Goal: Book appointment/travel/reservation

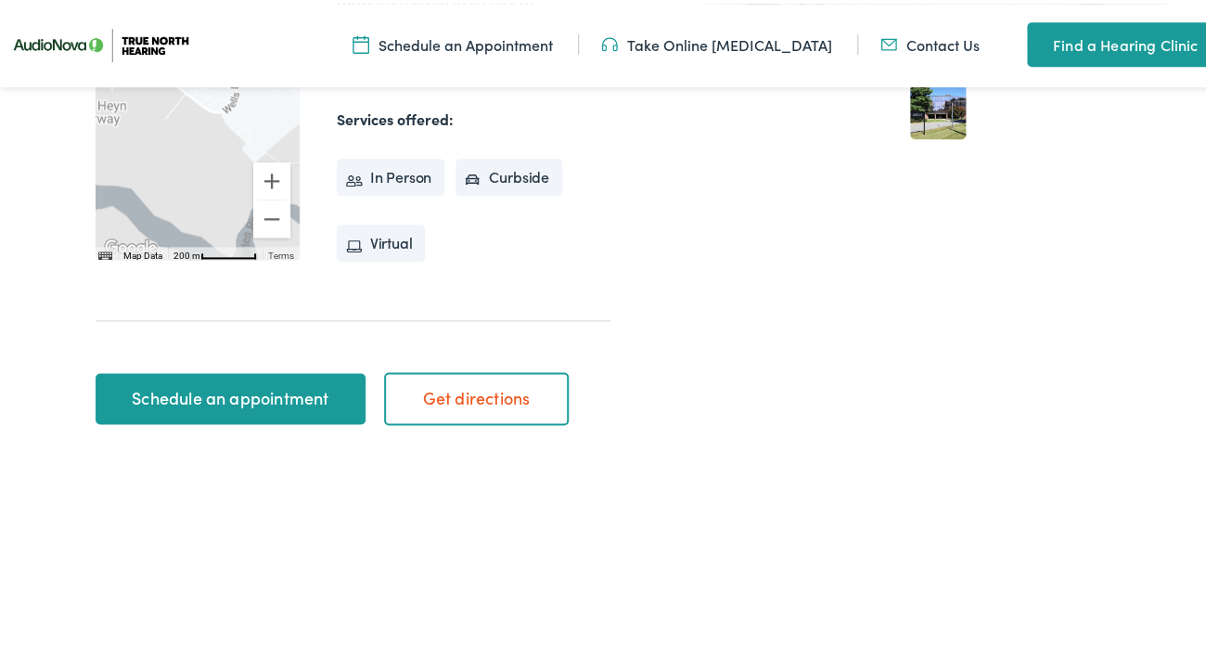
scroll to position [636, 0]
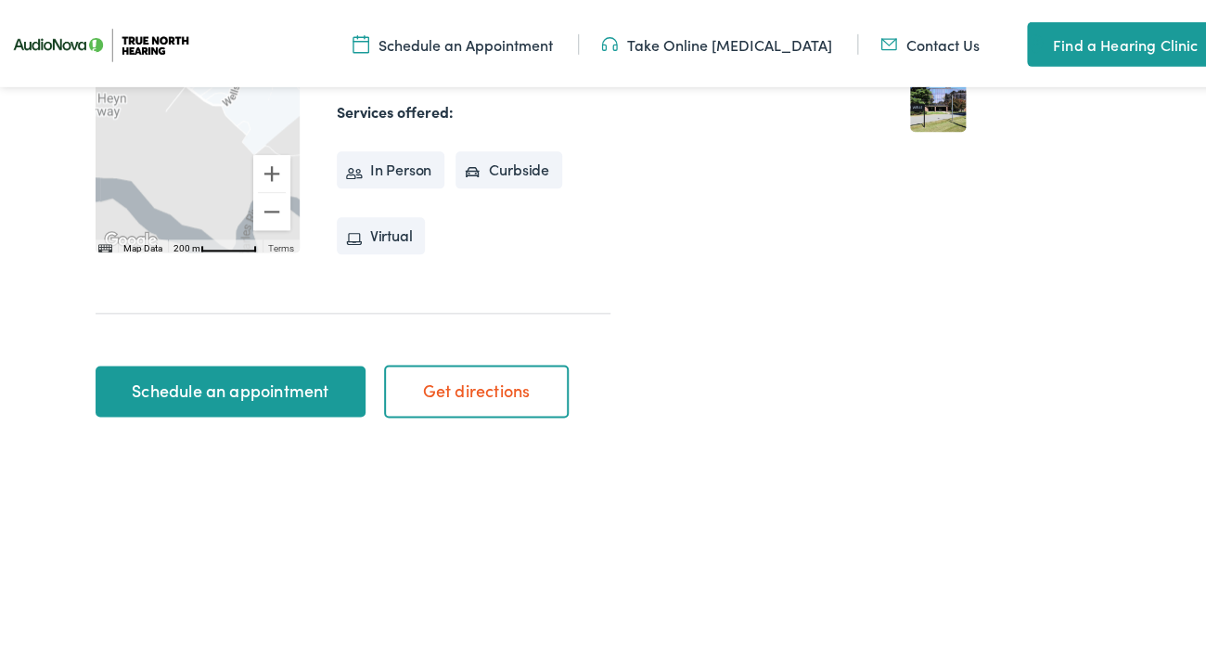
click at [233, 362] on link "Schedule an appointment" at bounding box center [231, 388] width 270 height 52
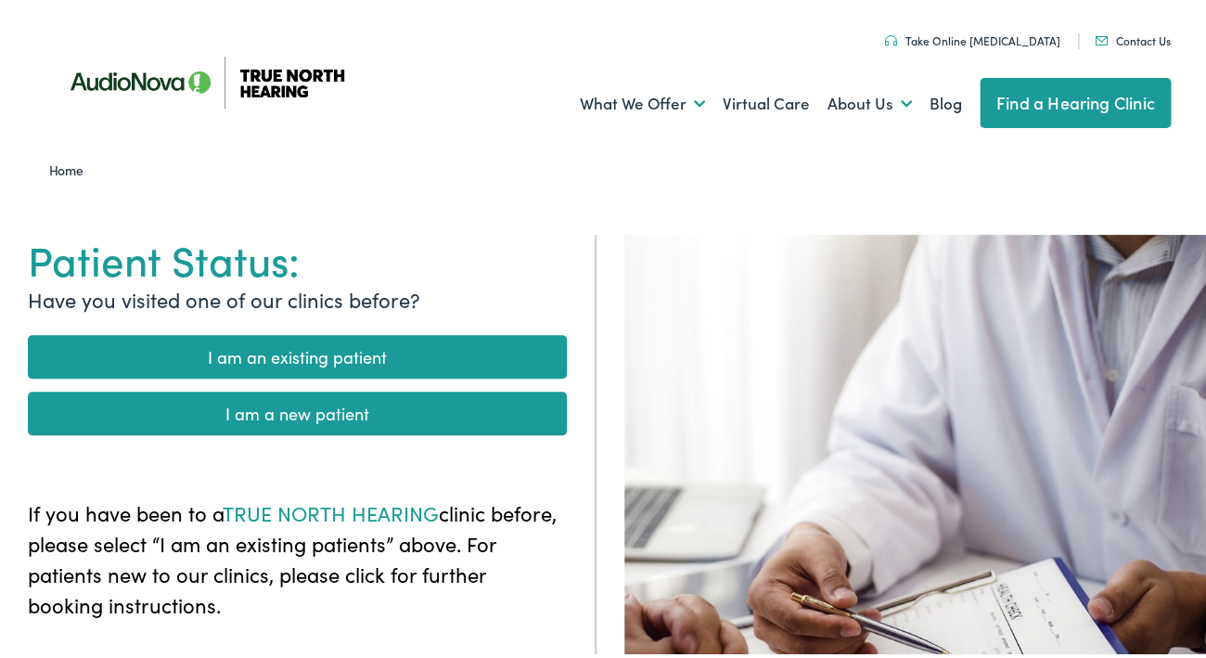
click at [253, 353] on link "I am an existing patient" at bounding box center [297, 353] width 539 height 44
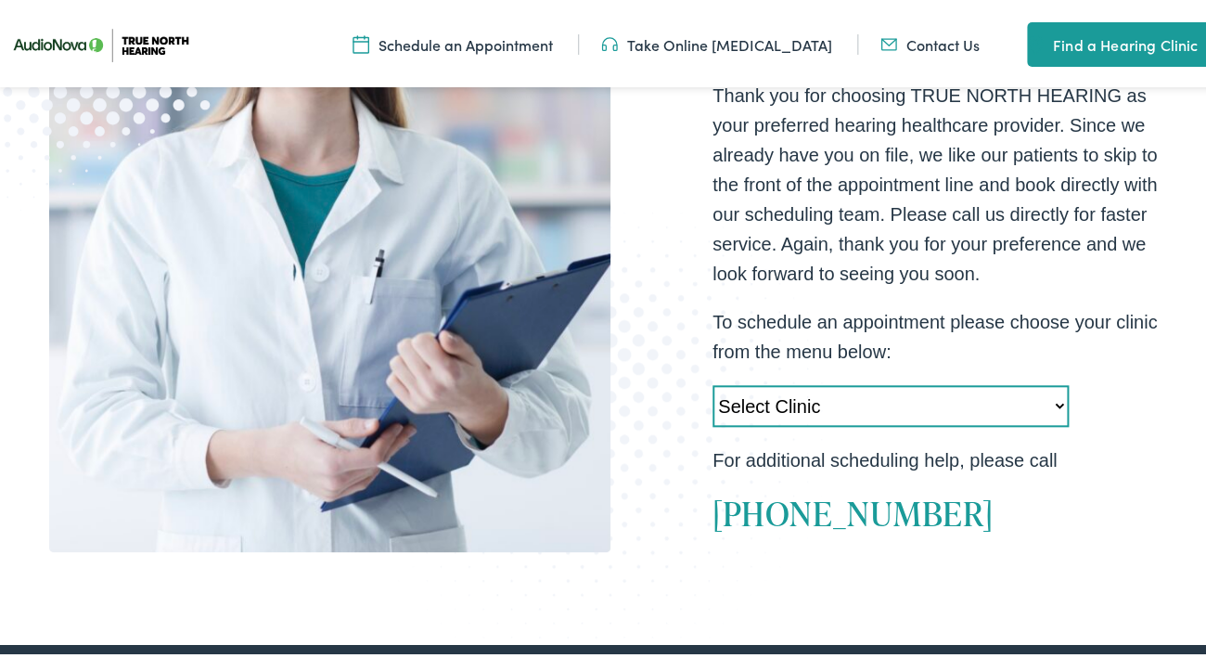
scroll to position [414, 0]
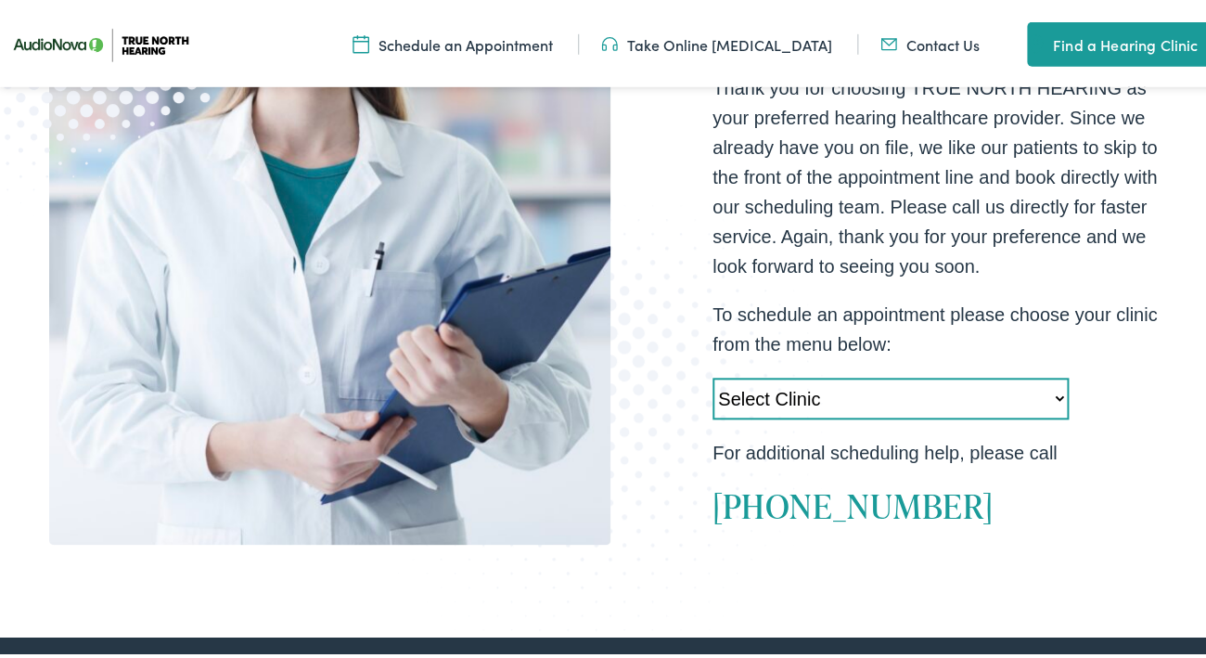
click at [712, 374] on select "Select Clinic Acton-MA-AudioNova 525 Main Street Topsham-ME-AudioNova 44 Elm St…" at bounding box center [890, 395] width 356 height 42
select select "https://truenorth.alpacaaudiology.com/locations/newton-ma/"
click option "Newton-MA-AudioNova 181 Wells Avenue" at bounding box center [0, 0] width 0 height 0
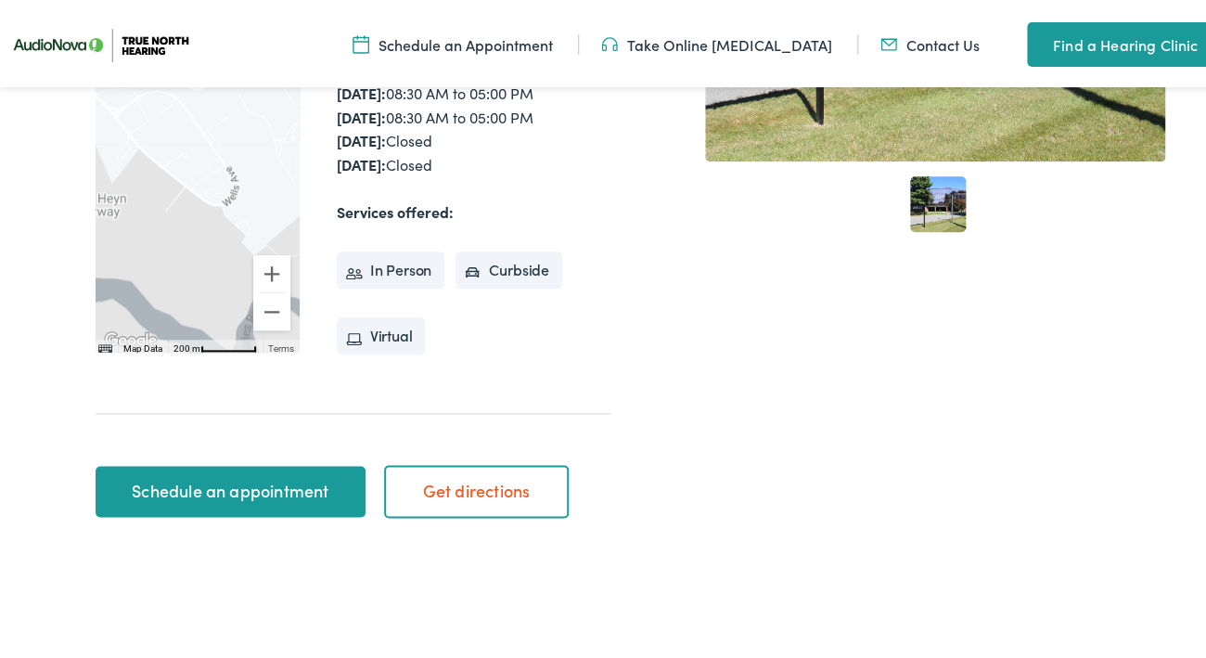
scroll to position [525, 0]
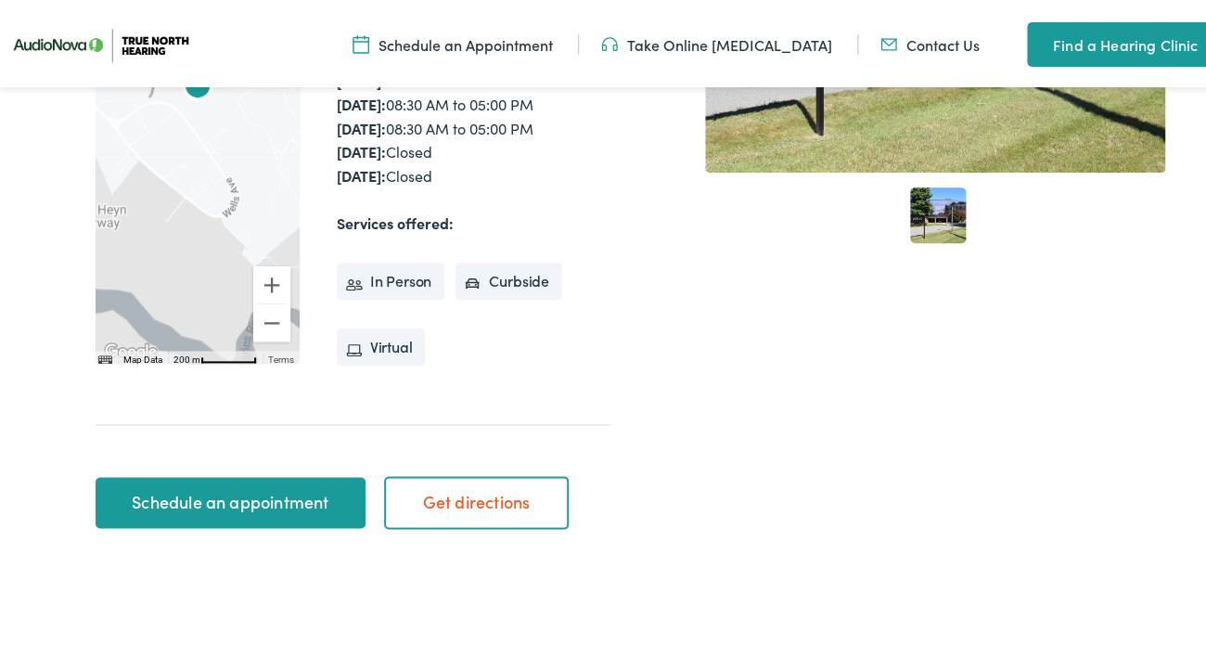
click at [204, 473] on link "Schedule an appointment" at bounding box center [231, 499] width 270 height 52
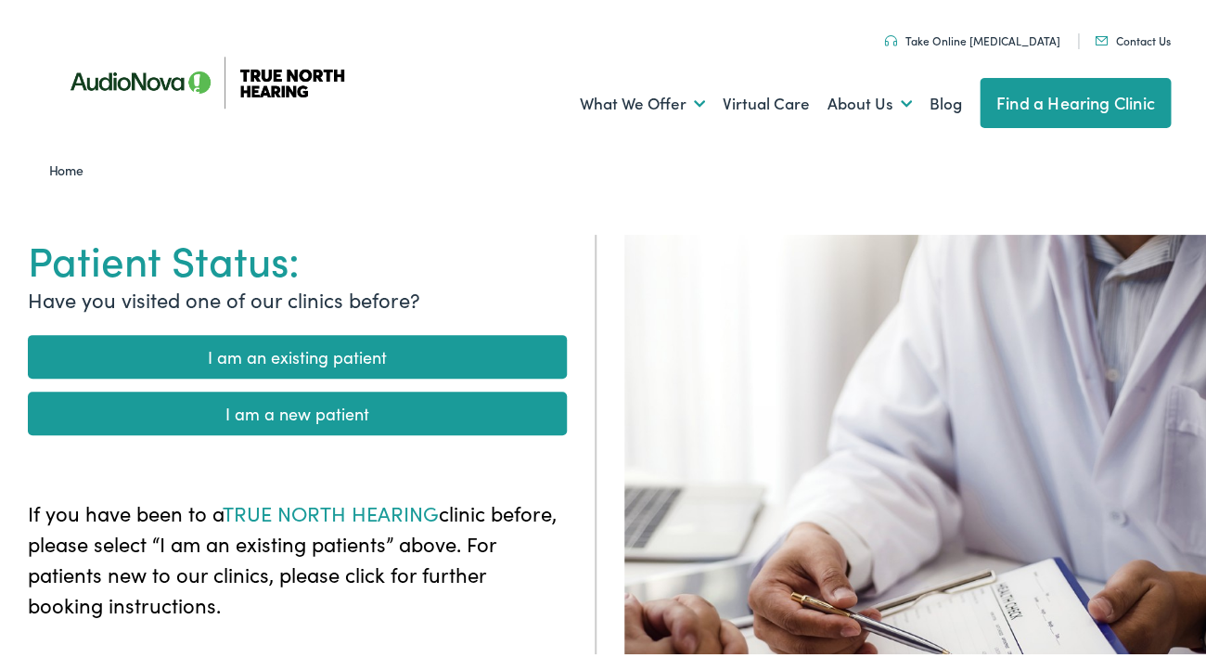
click at [281, 353] on link "I am an existing patient" at bounding box center [297, 353] width 539 height 44
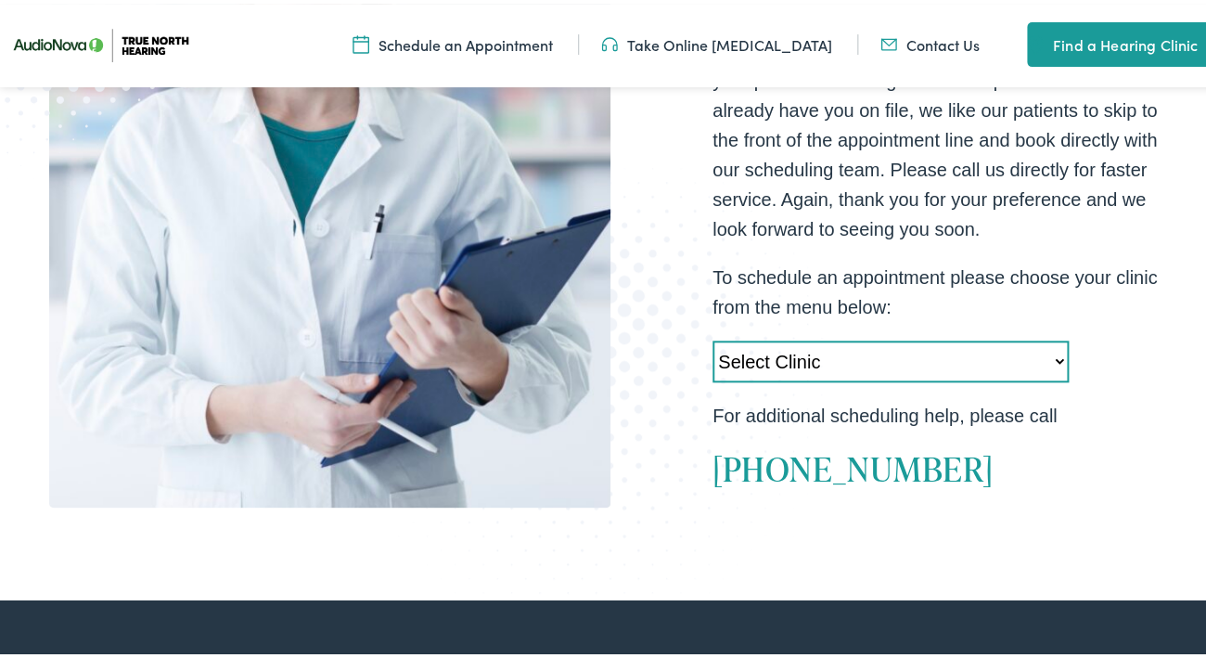
scroll to position [453, 0]
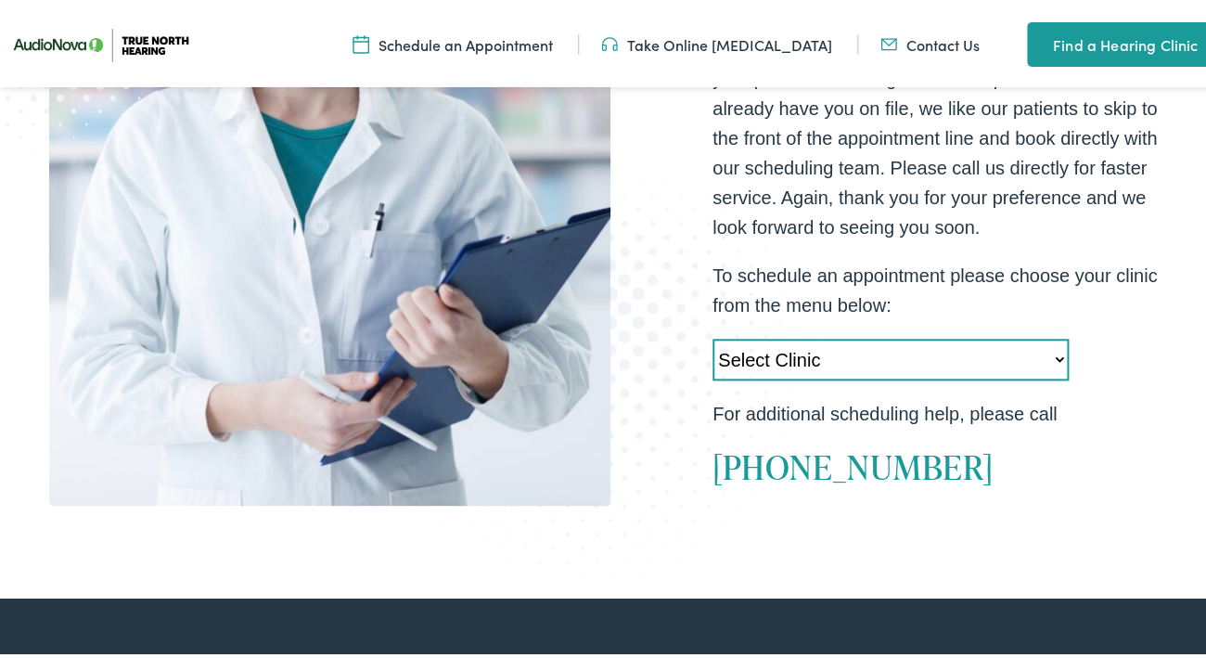
click at [712, 335] on select "Select Clinic Acton-MA-AudioNova 525 Main Street Topsham-ME-AudioNova 44 Elm St…" at bounding box center [890, 356] width 356 height 42
select select "https://truenorth.alpacaaudiology.com/locations/newton-ma/"
click option "Newton-MA-AudioNova 181 Wells Avenue" at bounding box center [0, 0] width 0 height 0
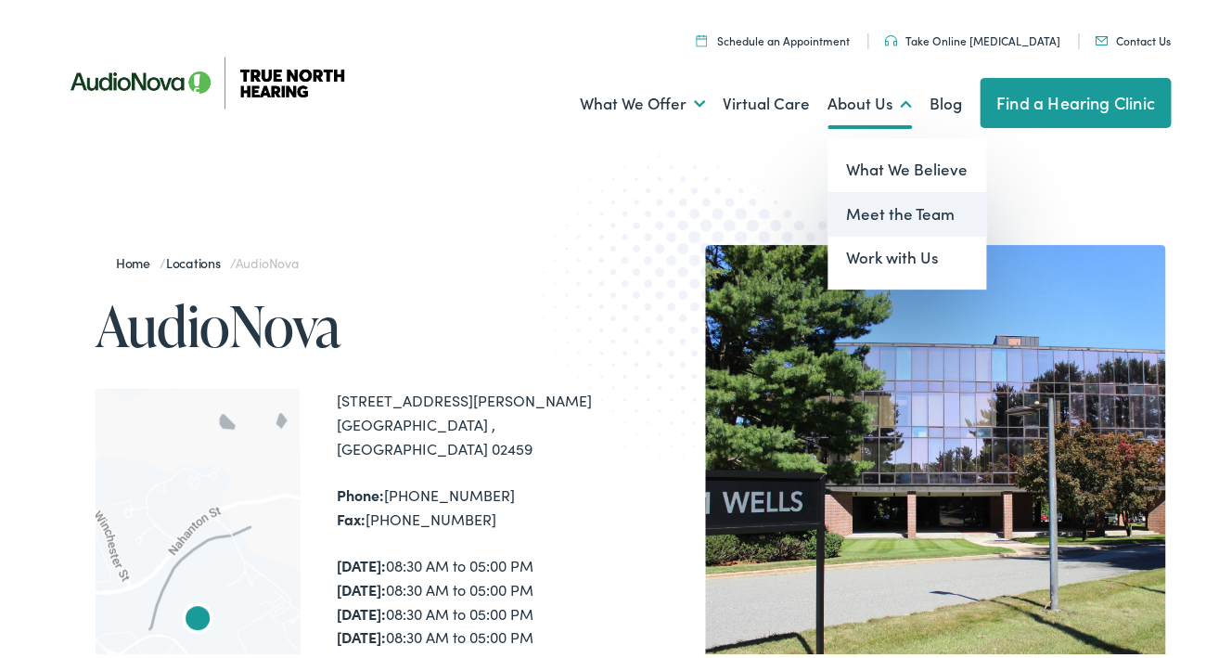
click at [842, 208] on link "Meet the Team" at bounding box center [906, 210] width 159 height 45
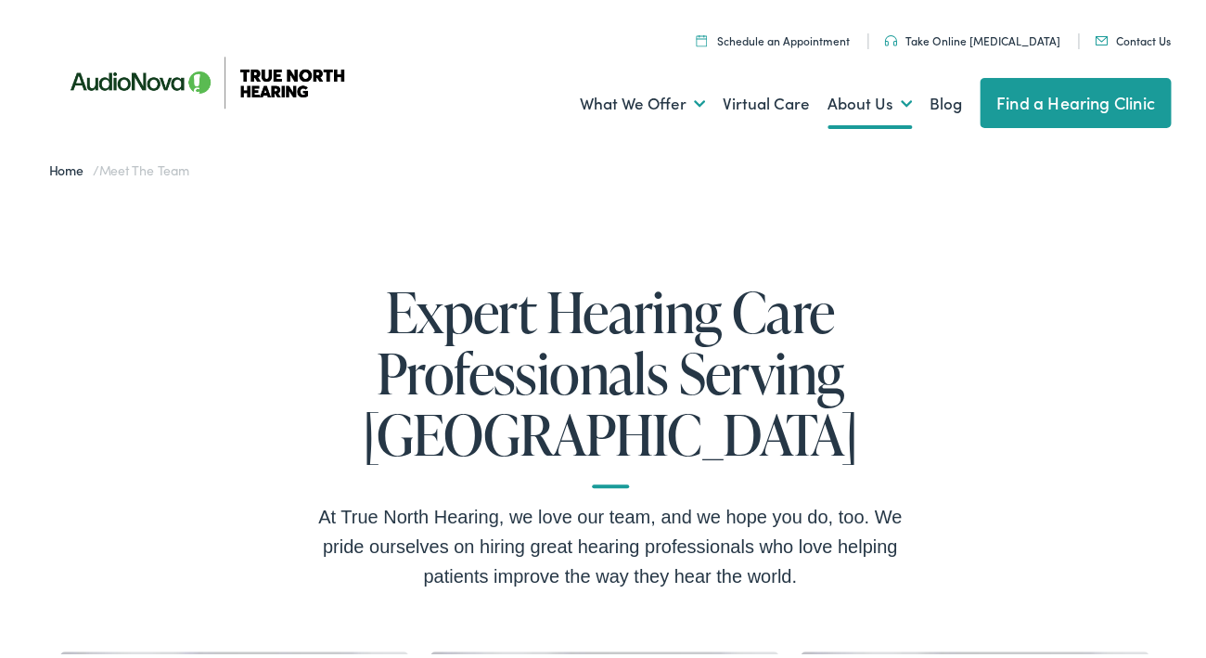
click at [1018, 96] on link "Find a Hearing Clinic" at bounding box center [1076, 99] width 192 height 50
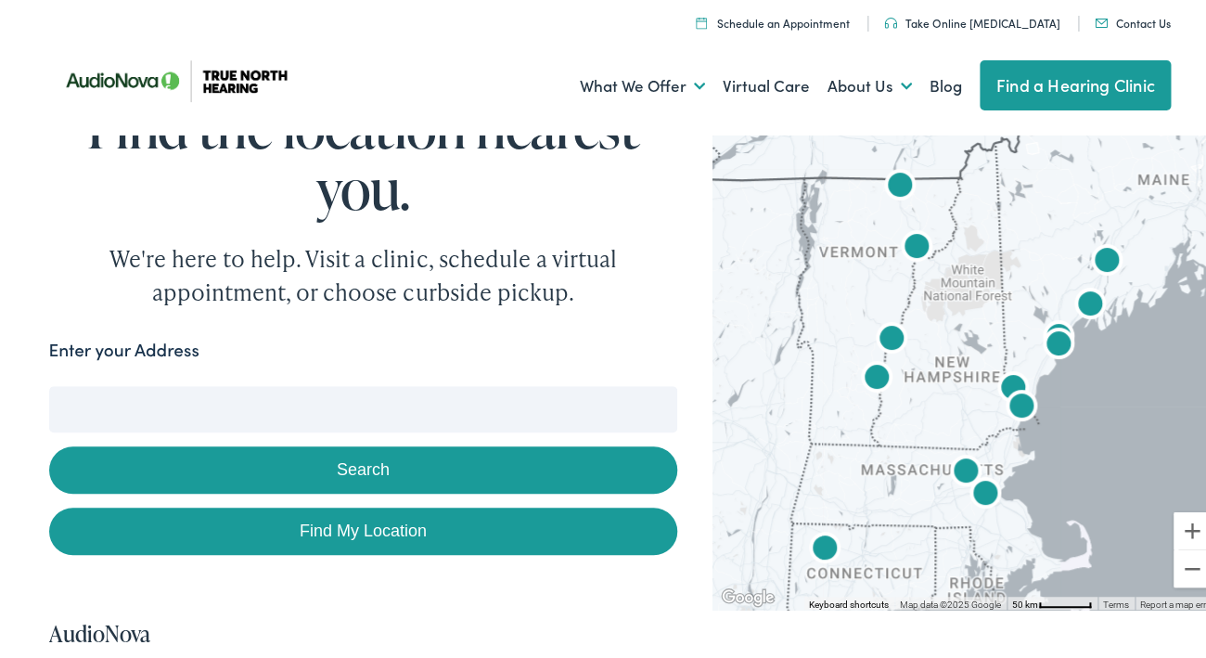
click at [977, 490] on img "AudioNova" at bounding box center [985, 491] width 45 height 45
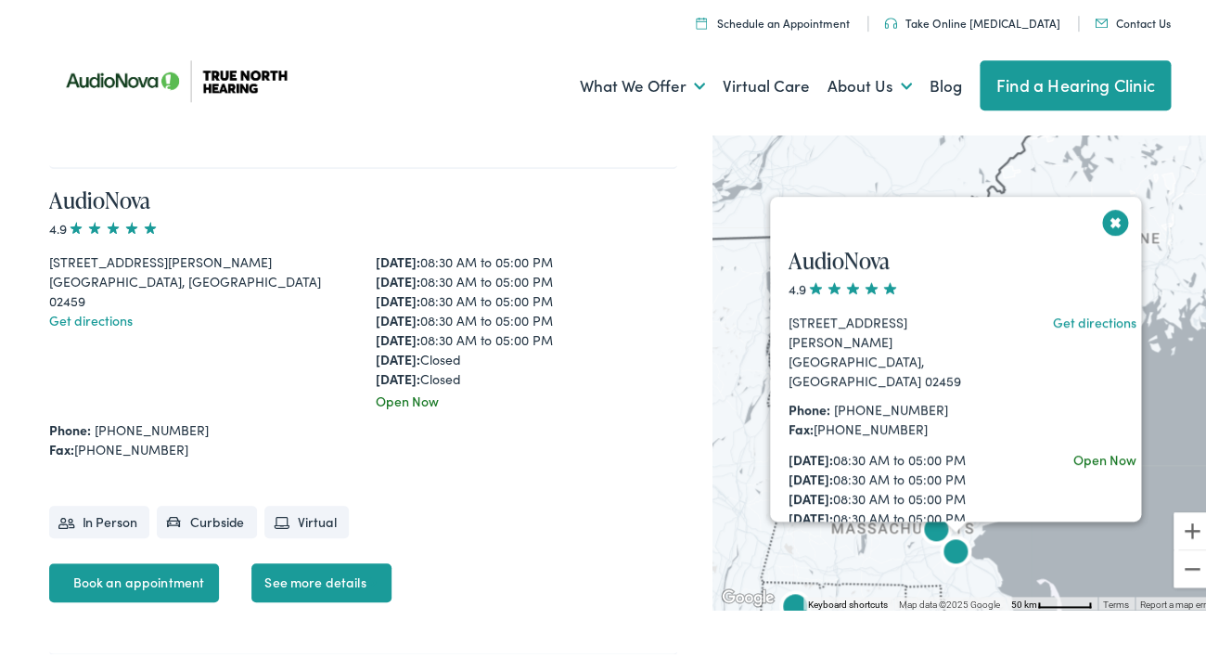
scroll to position [2414, 0]
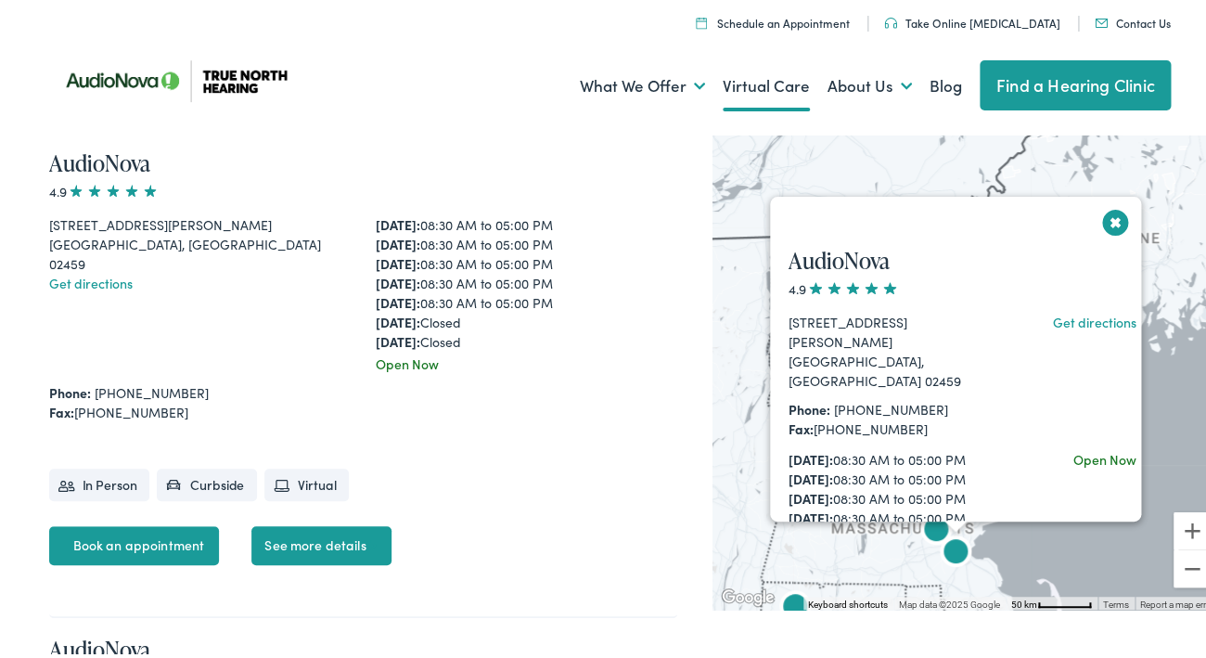
click at [756, 81] on link "Virtual Care" at bounding box center [766, 82] width 87 height 69
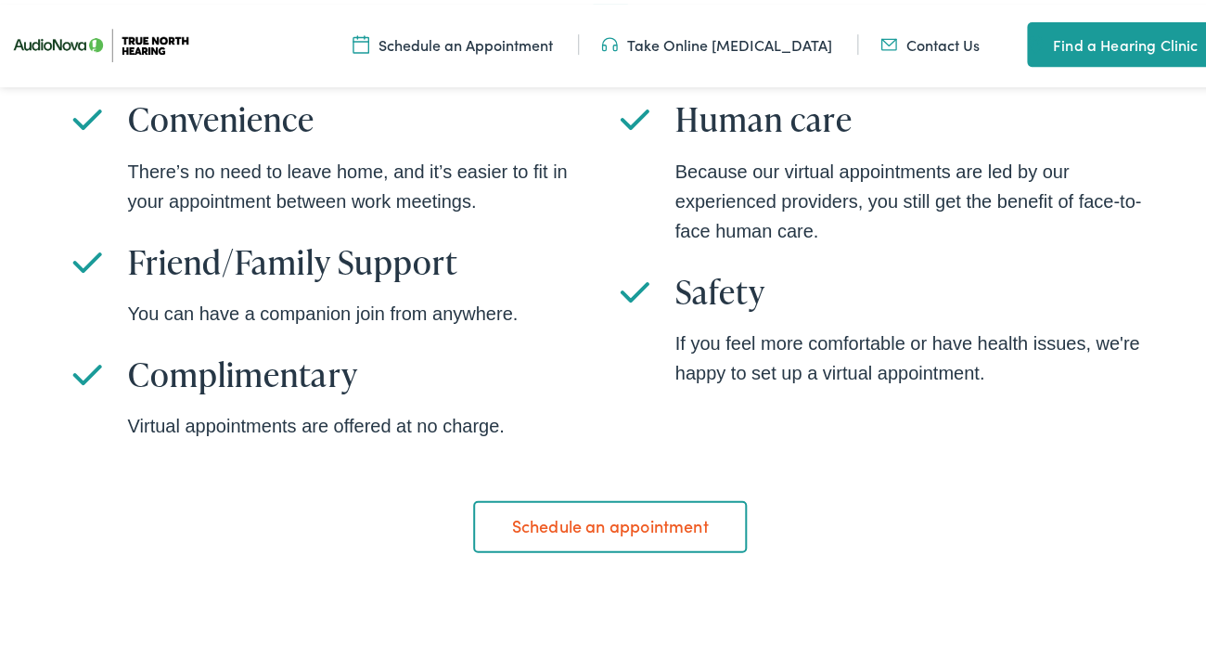
scroll to position [1227, 0]
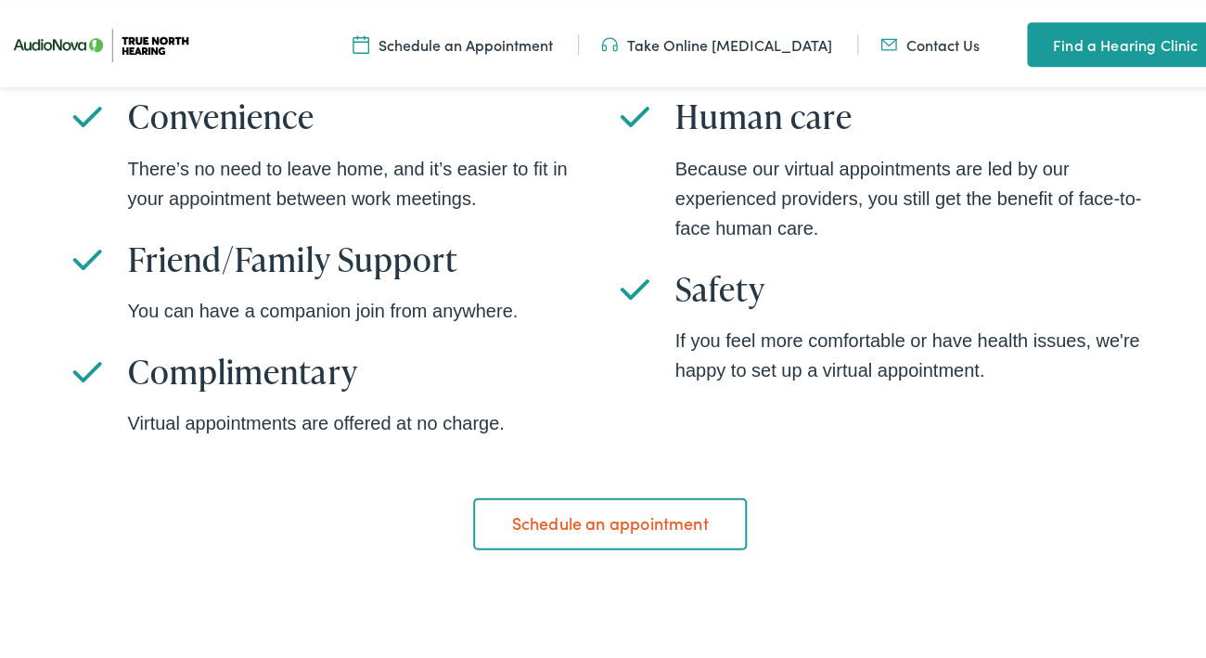
click at [574, 512] on link "Schedule an appointment" at bounding box center [610, 519] width 274 height 52
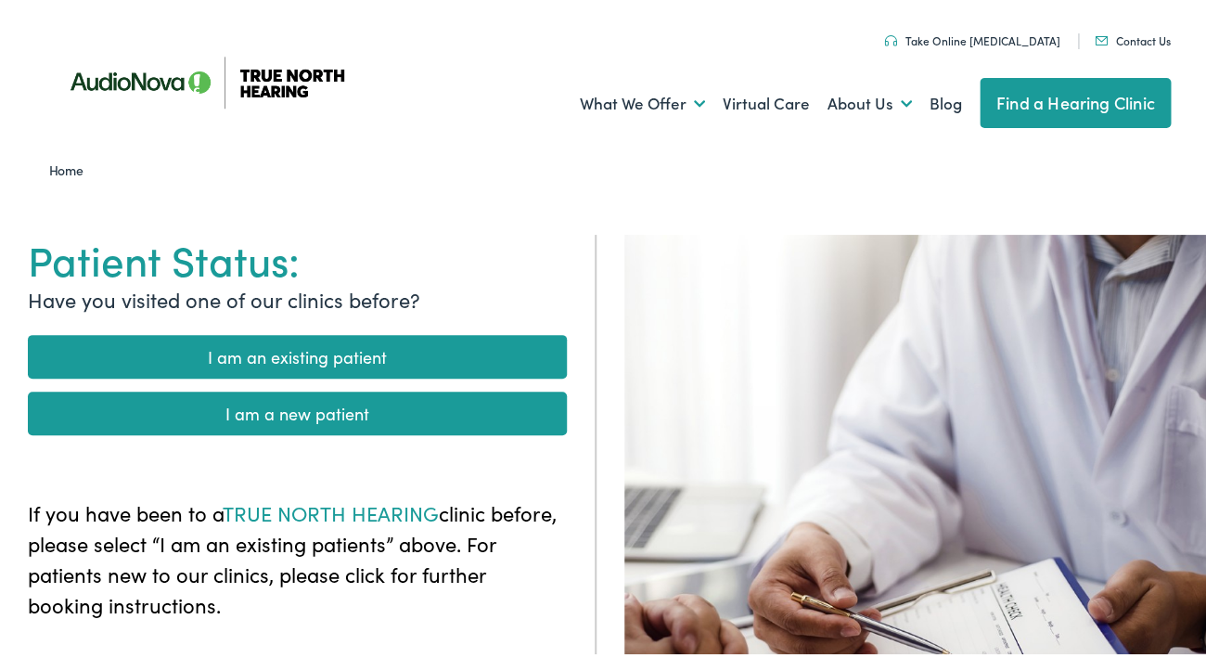
click at [347, 352] on link "I am an existing patient" at bounding box center [297, 353] width 539 height 44
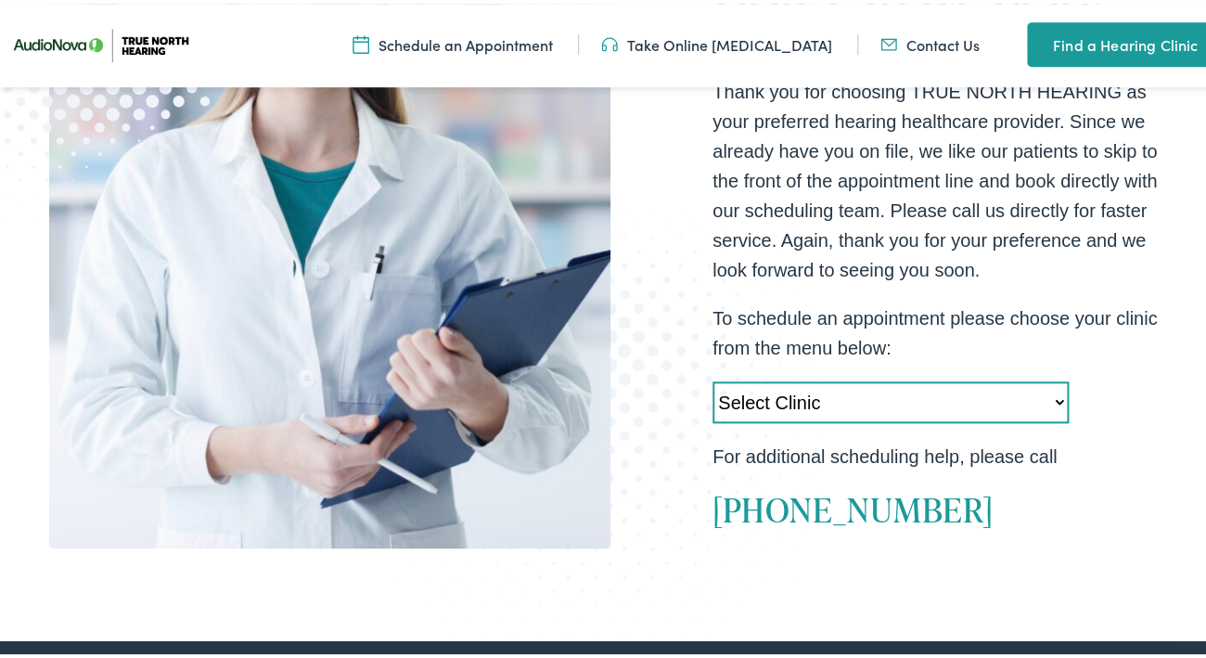
scroll to position [411, 0]
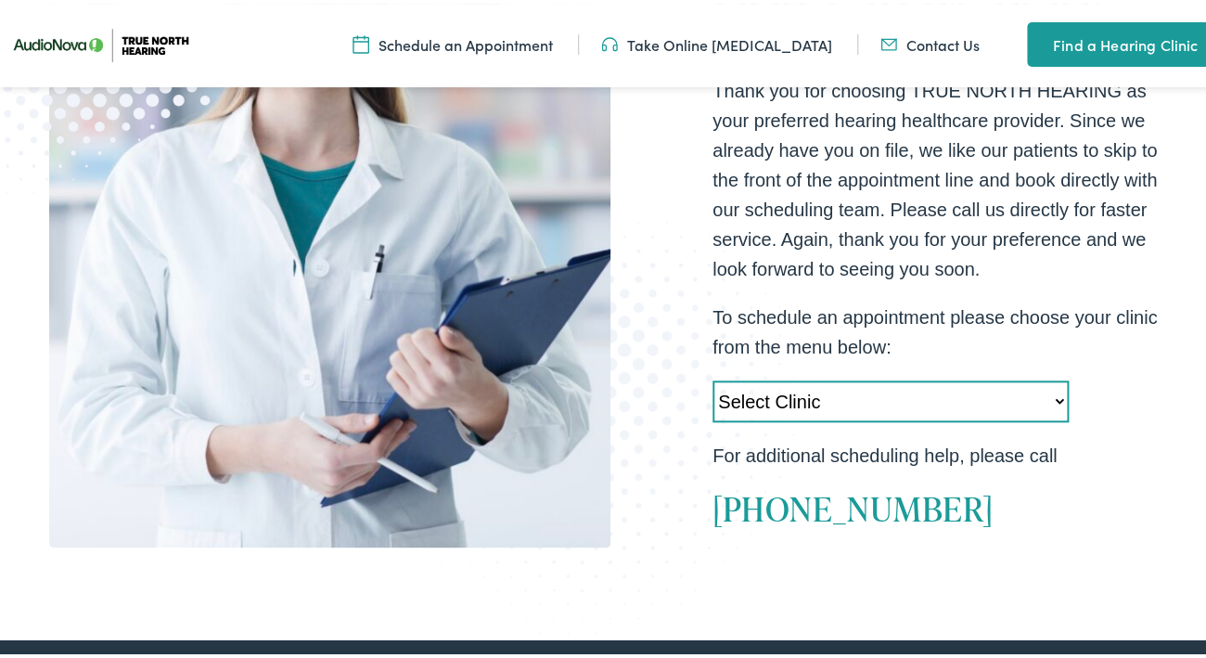
click at [712, 377] on select "Select Clinic [GEOGRAPHIC_DATA]-[GEOGRAPHIC_DATA]-AudioNova [STREET_ADDRESS]-[G…" at bounding box center [890, 398] width 356 height 42
select select "[URL][DOMAIN_NAME][PERSON_NAME]"
click option "[PERSON_NAME]-MA-AudioNova [STREET_ADDRESS][PERSON_NAME]" at bounding box center [0, 0] width 0 height 0
